Goal: Transaction & Acquisition: Subscribe to service/newsletter

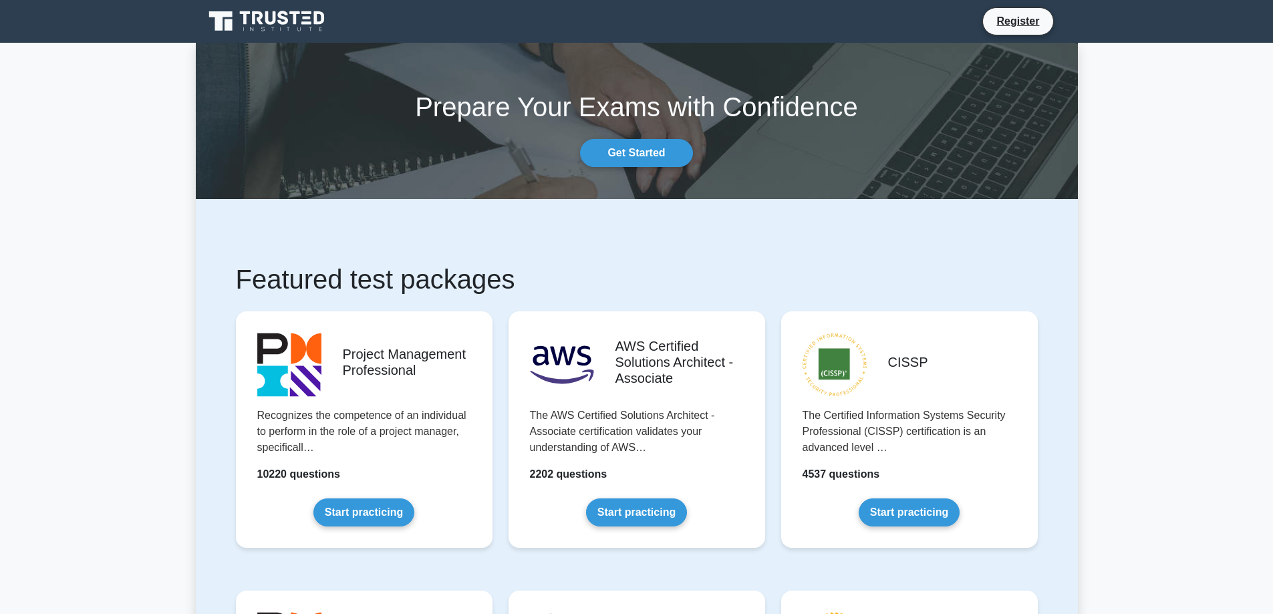
scroll to position [537, 0]
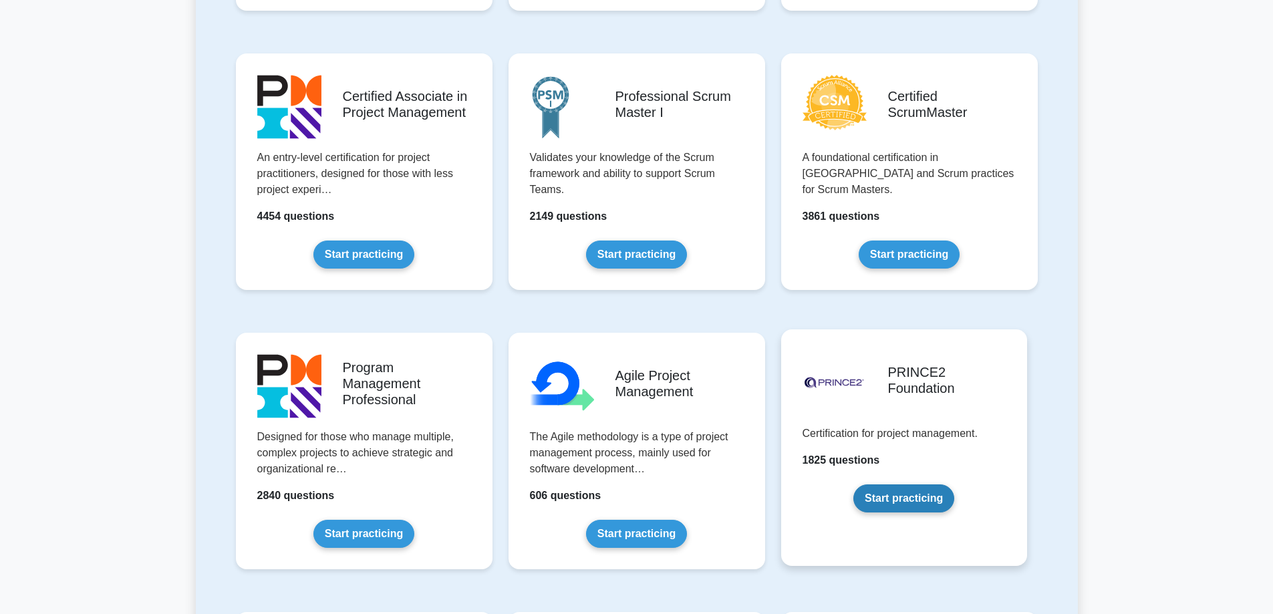
click at [912, 502] on link "Start practicing" at bounding box center [903, 498] width 101 height 28
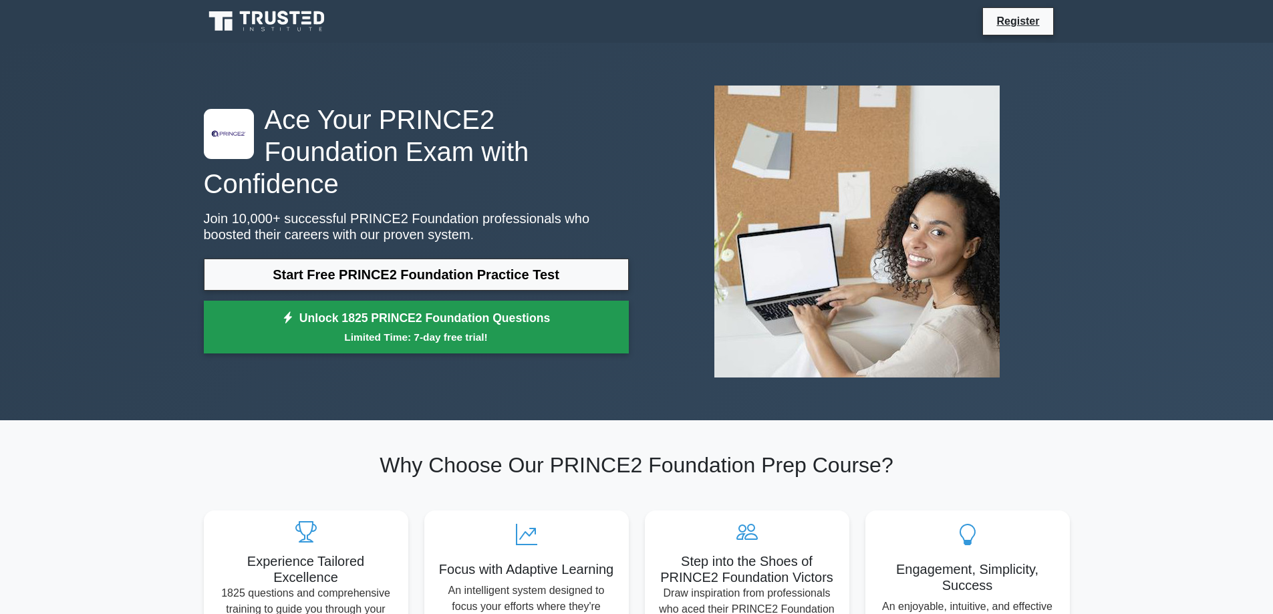
click at [446, 331] on small "Limited Time: 7-day free trial!" at bounding box center [415, 336] width 391 height 15
